Goal: Task Accomplishment & Management: Manage account settings

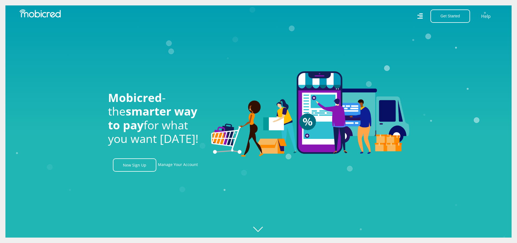
scroll to position [0, 387]
click at [174, 167] on link "Manage Your Account" at bounding box center [178, 165] width 40 height 13
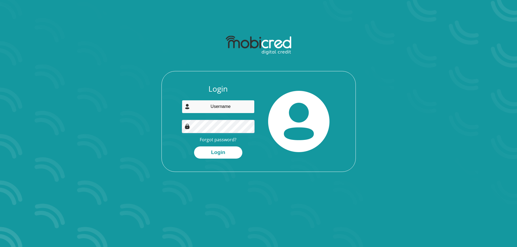
click at [213, 105] on input "email" at bounding box center [218, 106] width 73 height 13
type input "lajlouw7@gmail.com"
click at [194, 147] on button "Login" at bounding box center [218, 153] width 48 height 12
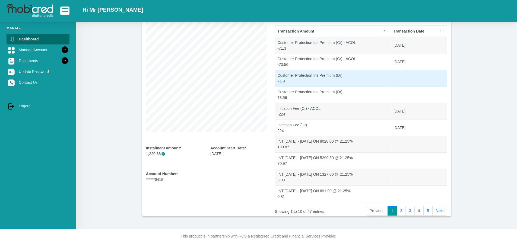
scroll to position [59, 0]
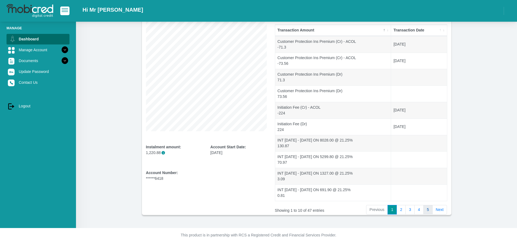
click at [430, 209] on link "5" at bounding box center [428, 210] width 9 height 10
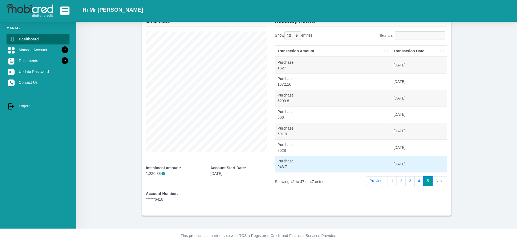
scroll to position [38, 0]
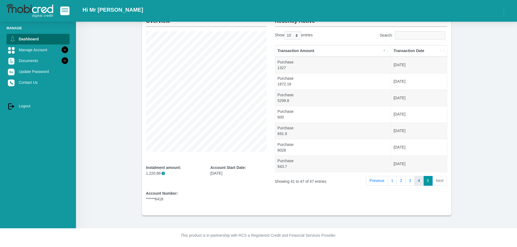
click at [417, 184] on link "4" at bounding box center [419, 181] width 9 height 10
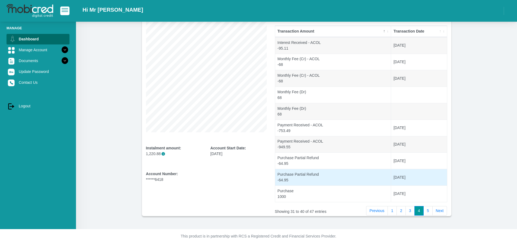
scroll to position [59, 0]
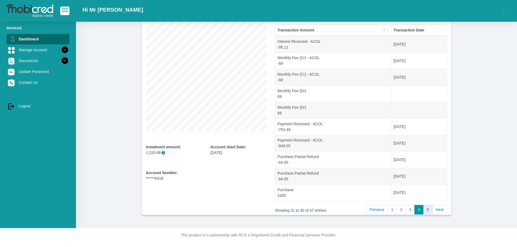
click at [429, 210] on link "5" at bounding box center [428, 210] width 9 height 10
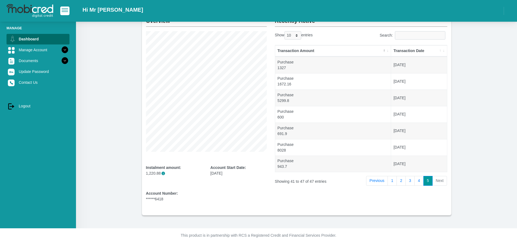
scroll to position [38, 0]
click at [418, 181] on link "4" at bounding box center [419, 181] width 9 height 10
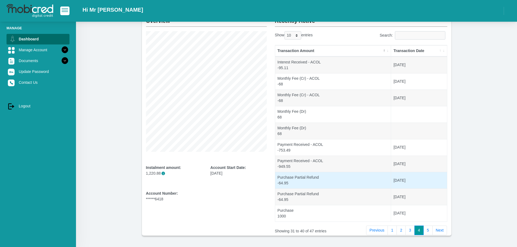
scroll to position [59, 0]
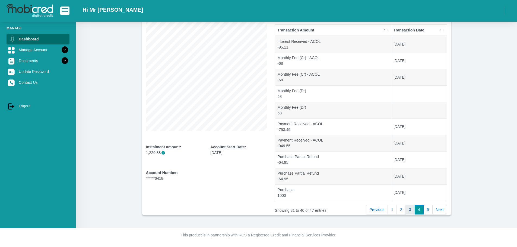
click at [409, 208] on link "3" at bounding box center [410, 210] width 9 height 10
click at [400, 212] on link "2" at bounding box center [401, 210] width 9 height 10
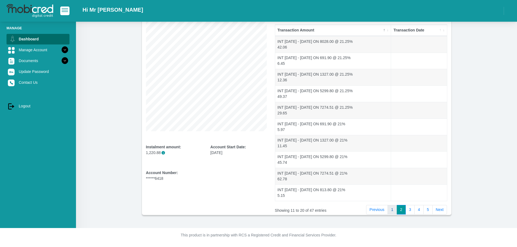
click at [395, 210] on link "1" at bounding box center [392, 210] width 9 height 10
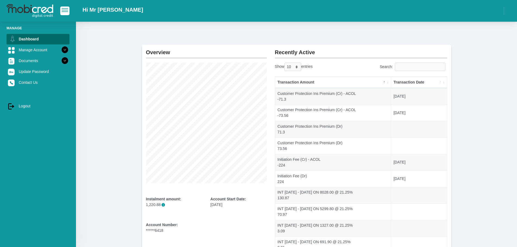
scroll to position [0, 0]
